Goal: Task Accomplishment & Management: Manage account settings

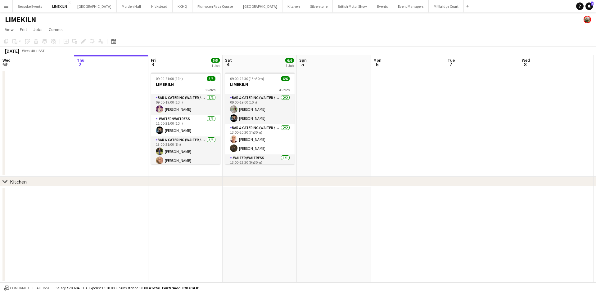
click at [5, 11] on button "Menu" at bounding box center [6, 6] width 12 height 12
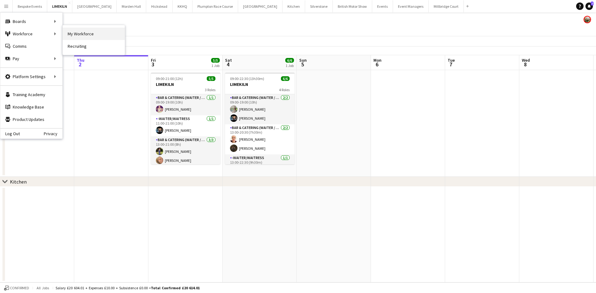
click at [88, 37] on link "My Workforce" at bounding box center [94, 34] width 62 height 12
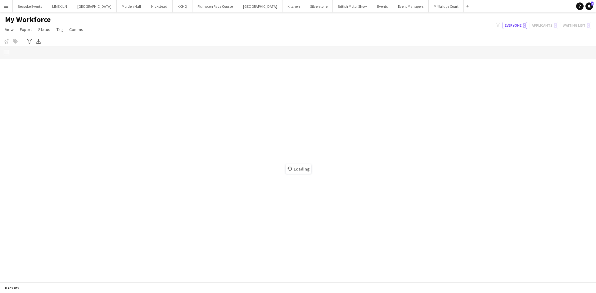
click at [512, 30] on div "My Workforce View Views Default view mena New Starter New view Update view Dele…" at bounding box center [298, 25] width 596 height 21
click at [512, 29] on button "Everyone 0" at bounding box center [514, 25] width 25 height 7
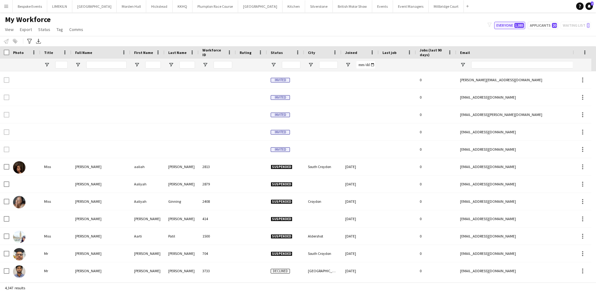
click at [522, 24] on span "1,085" at bounding box center [519, 25] width 10 height 5
type input "**********"
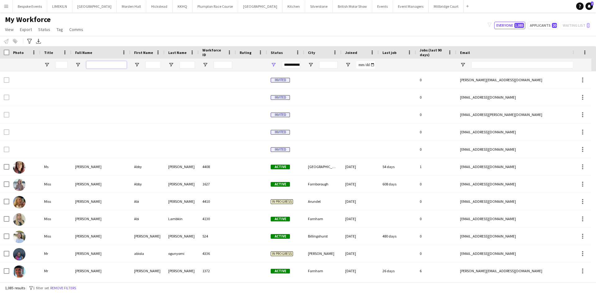
click at [105, 64] on input "Full Name Filter Input" at bounding box center [106, 64] width 40 height 7
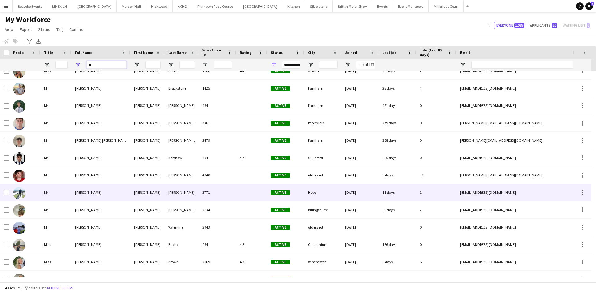
type input "**"
click at [124, 189] on div "[PERSON_NAME]" at bounding box center [100, 192] width 59 height 17
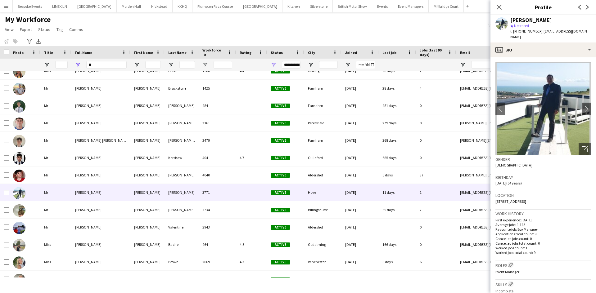
click at [262, 34] on div "My Workforce View Views Default view mena New Starter New view Update view Dele…" at bounding box center [298, 25] width 596 height 21
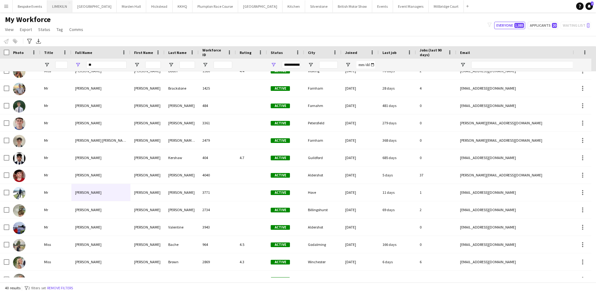
click at [54, 10] on button "LIMEKILN Close" at bounding box center [59, 6] width 25 height 12
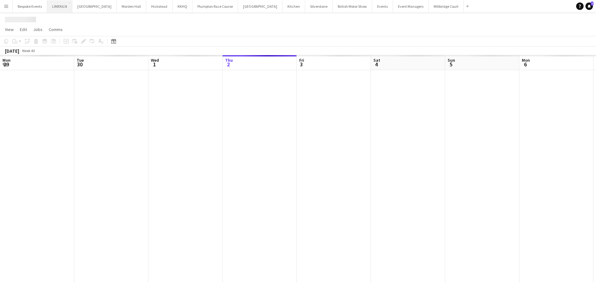
scroll to position [0, 148]
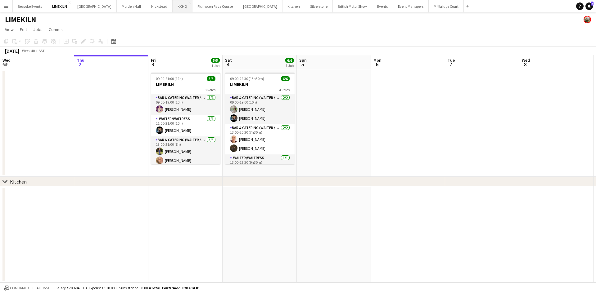
click at [175, 7] on button "KKHQ Close" at bounding box center [182, 6] width 20 height 12
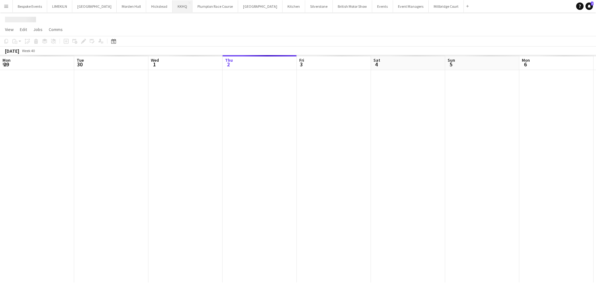
scroll to position [0, 148]
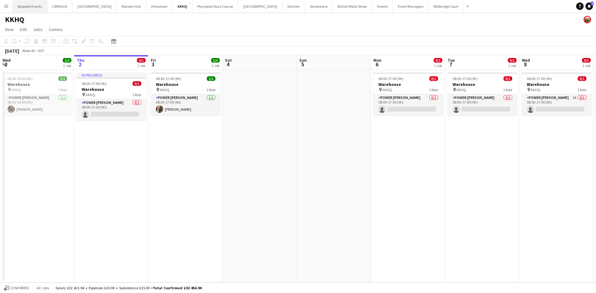
click at [34, 4] on button "Bespoke Events Close" at bounding box center [30, 6] width 34 height 12
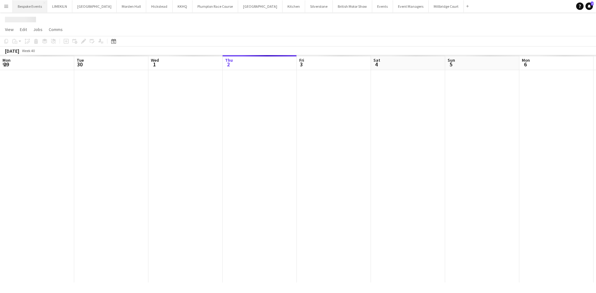
scroll to position [0, 148]
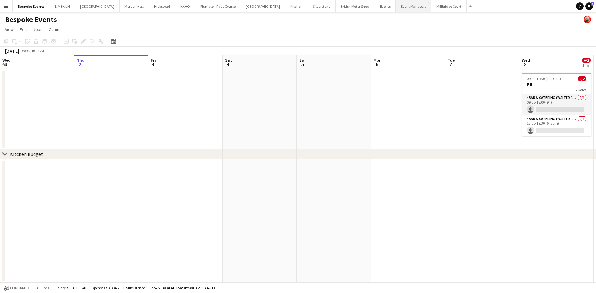
click at [396, 4] on button "Event Managers Close" at bounding box center [414, 6] width 36 height 12
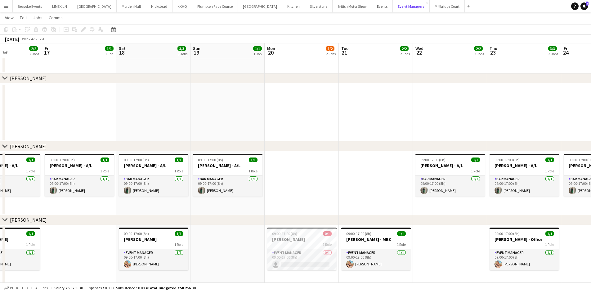
scroll to position [0, 192]
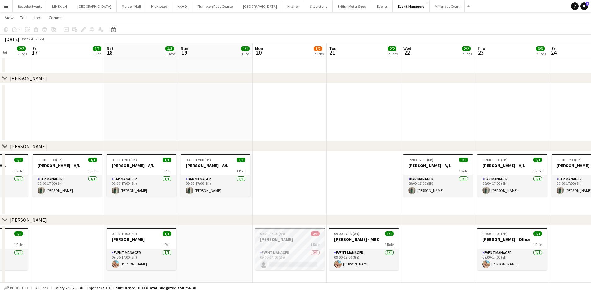
click at [293, 235] on div "09:00-17:00 (8h) 0/1" at bounding box center [289, 233] width 69 height 5
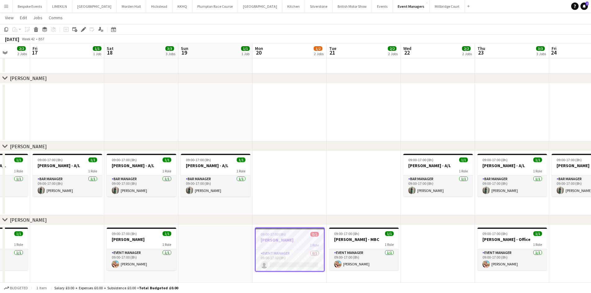
click at [79, 27] on div "Add job Add linked Job Edit Edit linked Job Applicants" at bounding box center [80, 29] width 47 height 7
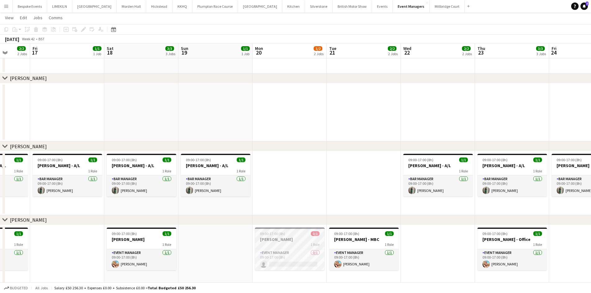
click at [288, 243] on div "1 Role" at bounding box center [289, 244] width 69 height 5
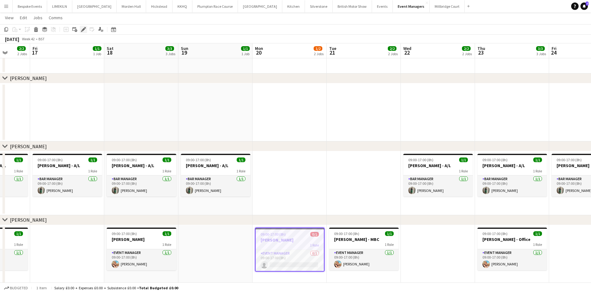
click at [80, 29] on div "Edit" at bounding box center [83, 29] width 7 height 7
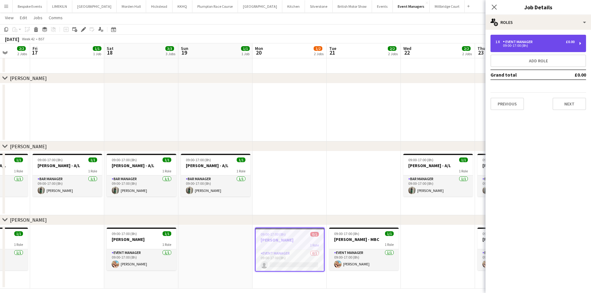
click at [528, 49] on div "1 x Event Manager £0.00 09:00-17:00 (8h)" at bounding box center [538, 43] width 96 height 17
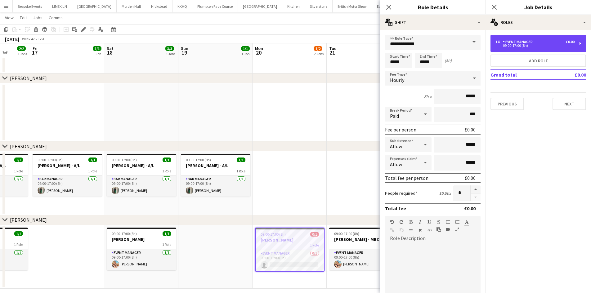
scroll to position [127, 0]
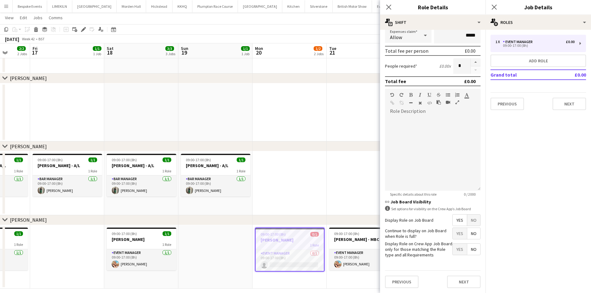
click at [475, 220] on span "No" at bounding box center [473, 220] width 13 height 11
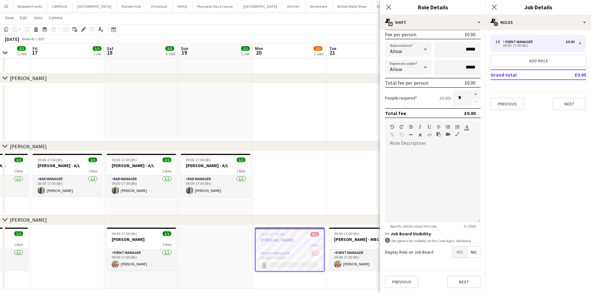
click at [325, 166] on app-date-cell at bounding box center [290, 183] width 74 height 64
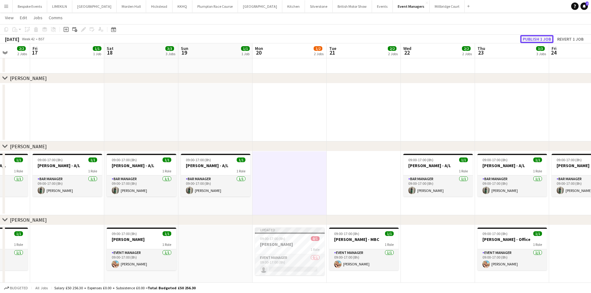
click at [533, 42] on button "Publish 1 job" at bounding box center [536, 39] width 33 height 8
